Goal: Information Seeking & Learning: Check status

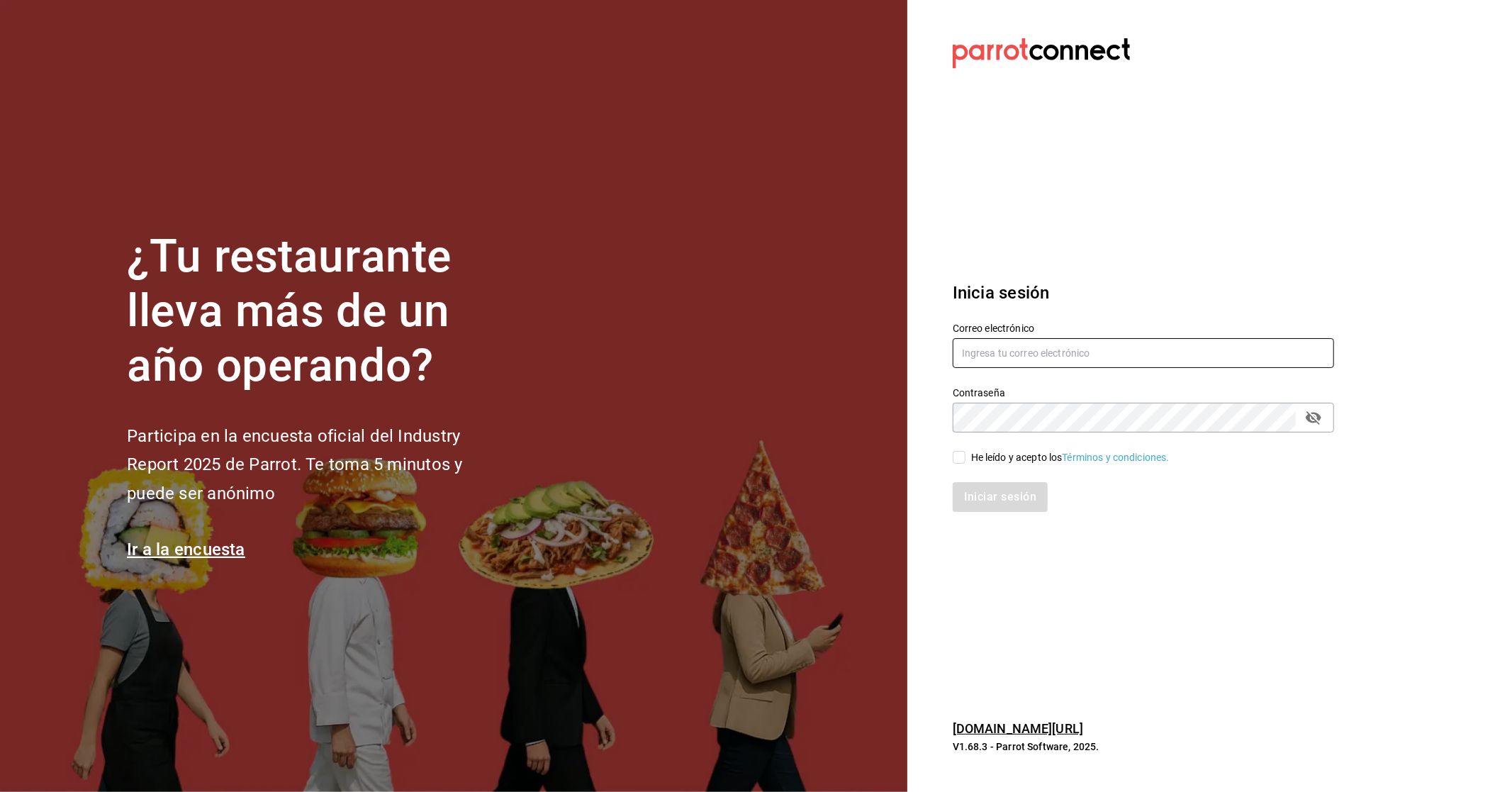
click at [1102, 356] on input "text" at bounding box center [1143, 353] width 381 height 30
type input "[EMAIL_ADDRESS][DOMAIN_NAME]"
click at [1011, 433] on div "Contraseña" at bounding box center [1143, 418] width 381 height 30
click at [962, 459] on input "He leído y acepto los Términos y condiciones." at bounding box center [959, 457] width 13 height 13
checkbox input "true"
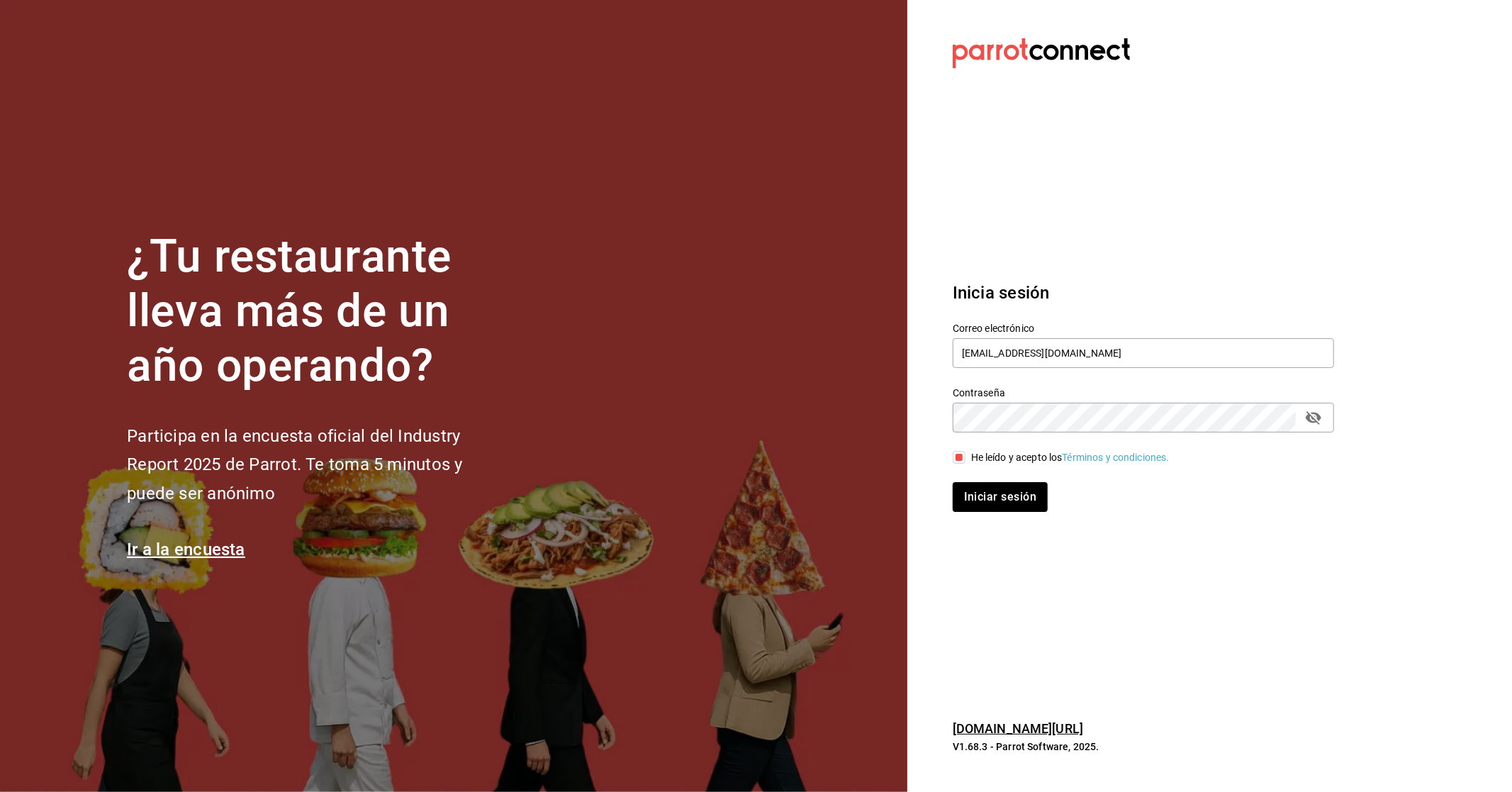
click at [955, 514] on div "Inicia sesión Correo electrónico gn79965@icloud.com Contraseña Contraseña He le…" at bounding box center [1143, 396] width 381 height 266
click at [960, 511] on button "Iniciar sesión" at bounding box center [1000, 497] width 97 height 30
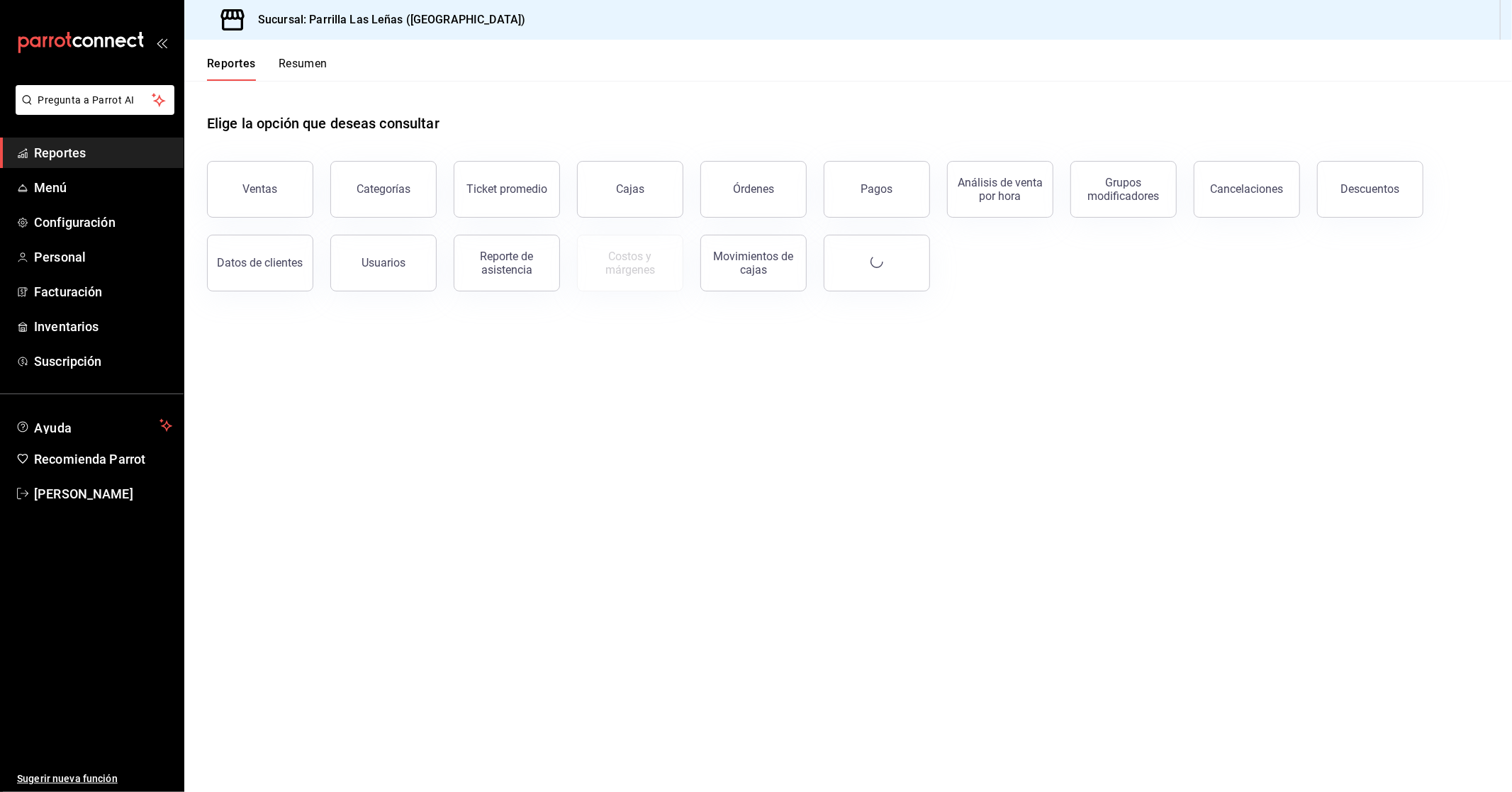
click at [378, 665] on main "Elige la opción que deseas consultar Ventas Categorías Ticket promedio Cajas Ór…" at bounding box center [848, 436] width 1328 height 711
click at [83, 180] on span "Menú" at bounding box center [103, 188] width 138 height 19
click at [292, 201] on button "Ventas" at bounding box center [260, 189] width 106 height 57
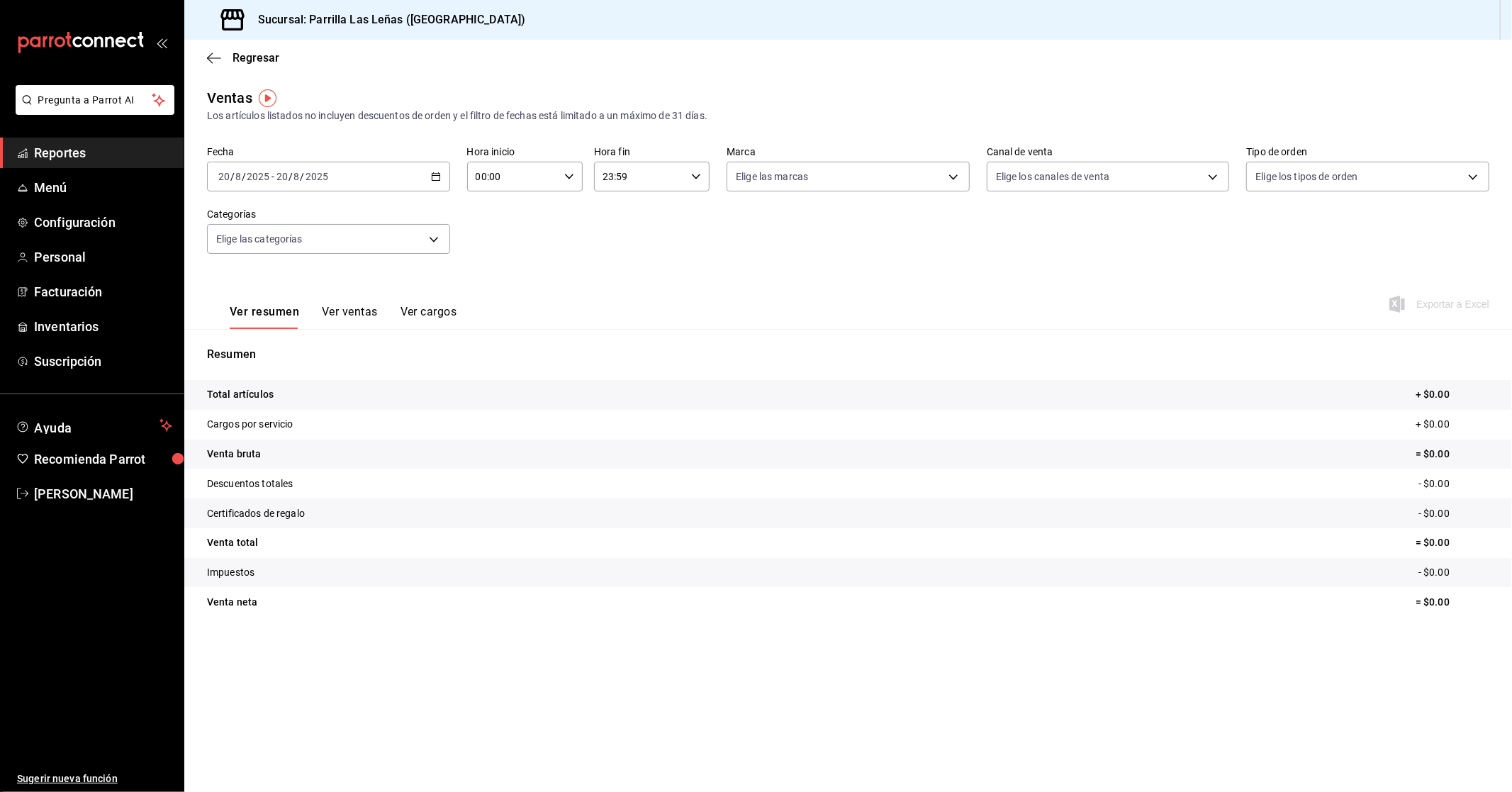
click at [356, 179] on div "[DATE] [DATE] - [DATE] [DATE]" at bounding box center [329, 177] width 244 height 30
click at [228, 258] on span "Ayer" at bounding box center [274, 251] width 110 height 15
click at [323, 309] on button "Ver ventas" at bounding box center [350, 317] width 56 height 24
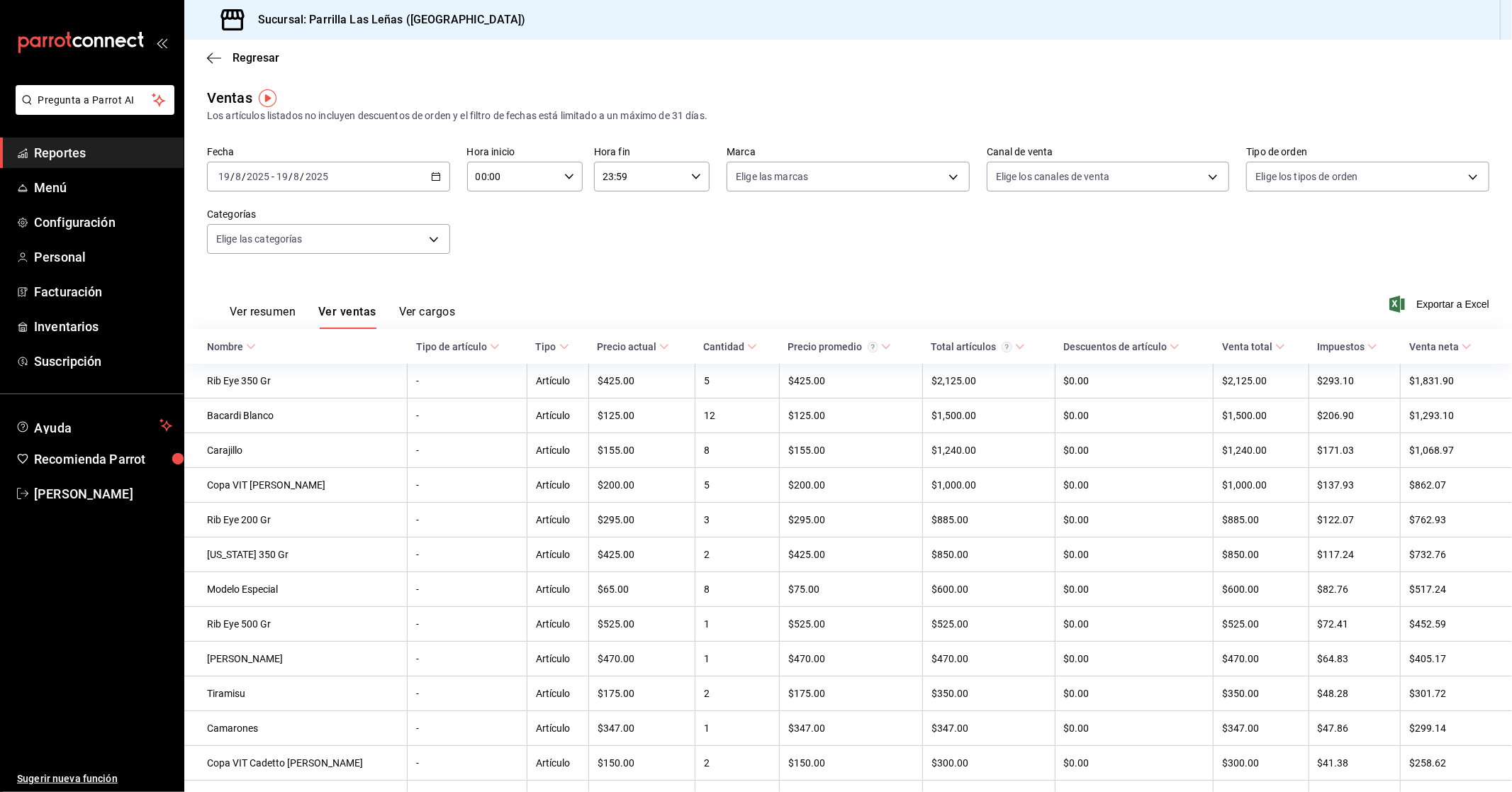
click at [244, 350] on span "Nombre" at bounding box center [231, 346] width 49 height 11
click at [243, 350] on div "Nombre" at bounding box center [225, 346] width 37 height 11
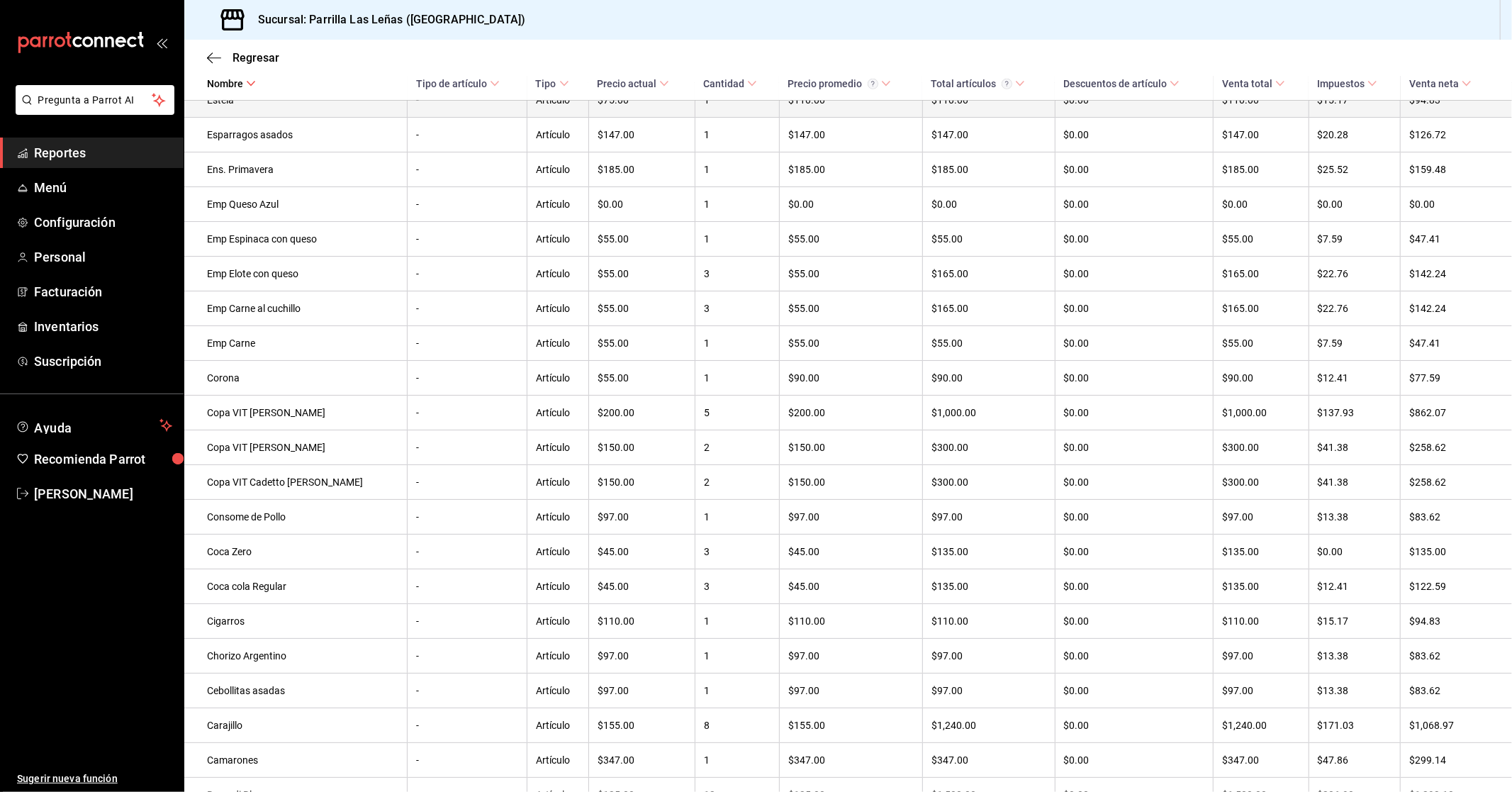
scroll to position [1178, 0]
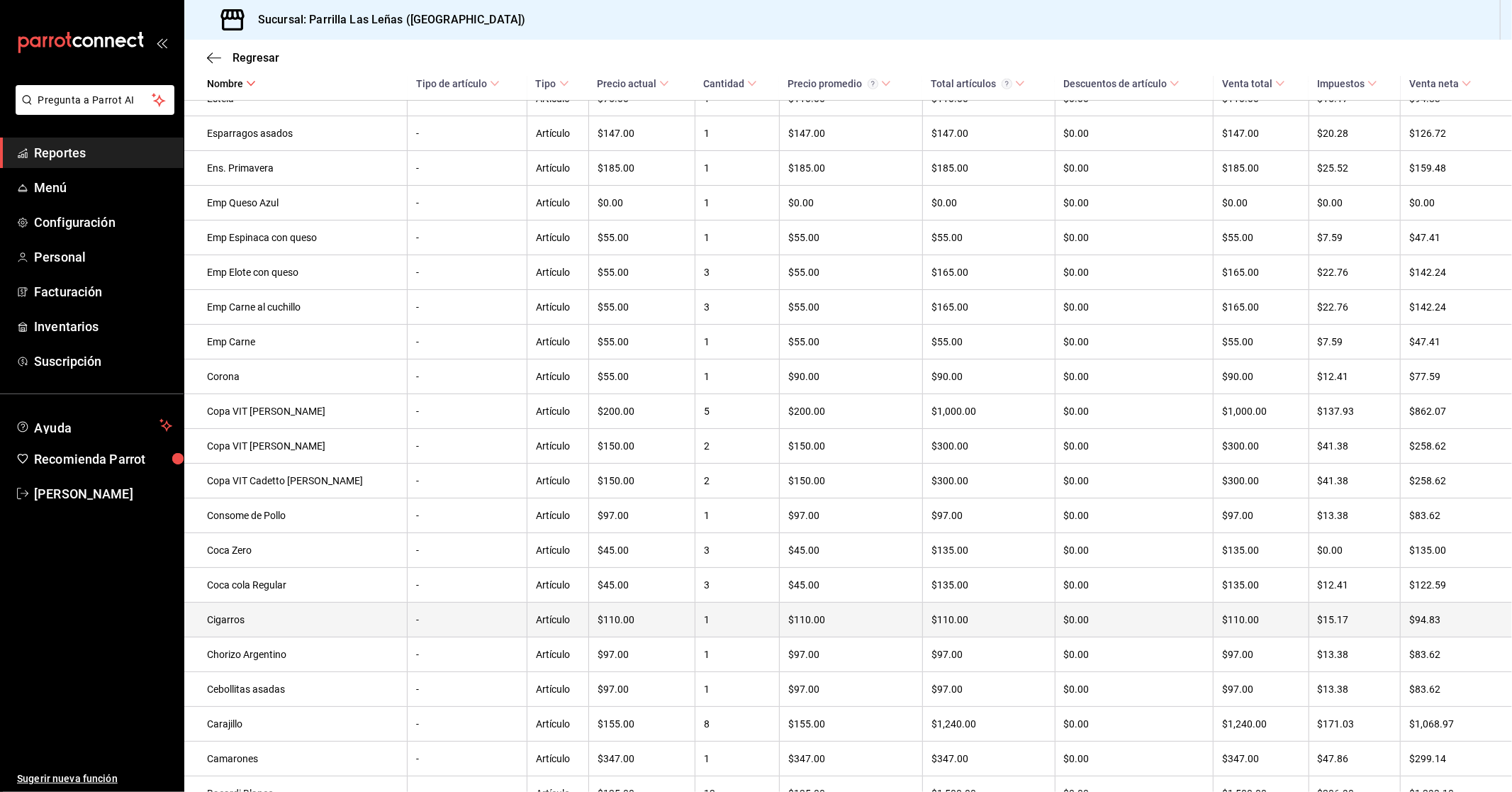
click at [251, 638] on td "Cigarros" at bounding box center [296, 621] width 224 height 35
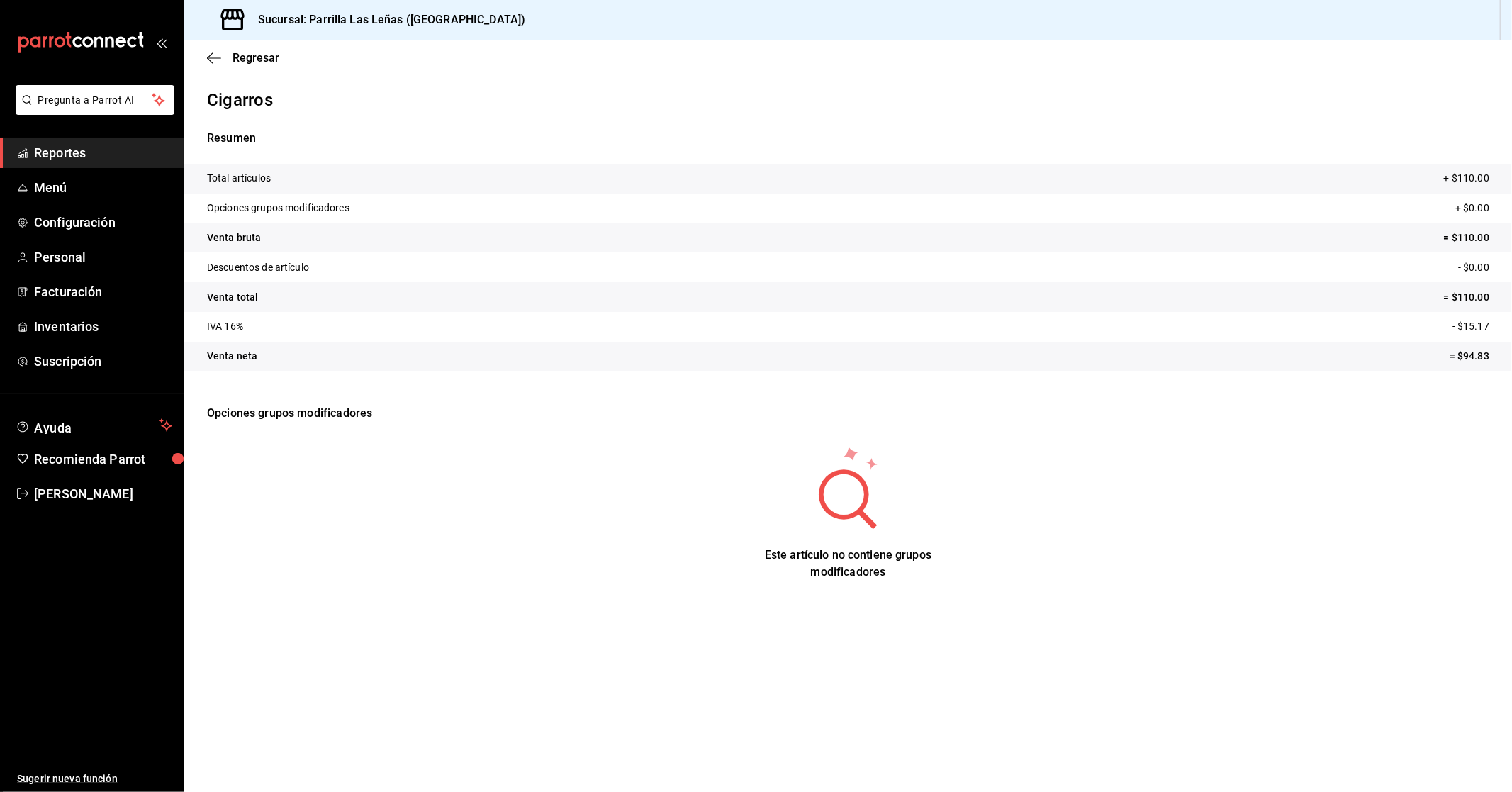
click at [454, 555] on div "Este artículo no contiene grupos modificadores" at bounding box center [848, 513] width 1328 height 148
click at [638, 628] on main "Regresar Cigarros Resumen Total artículos + $110.00 Opciones grupos modificador…" at bounding box center [848, 416] width 1328 height 753
